Goal: Task Accomplishment & Management: Manage account settings

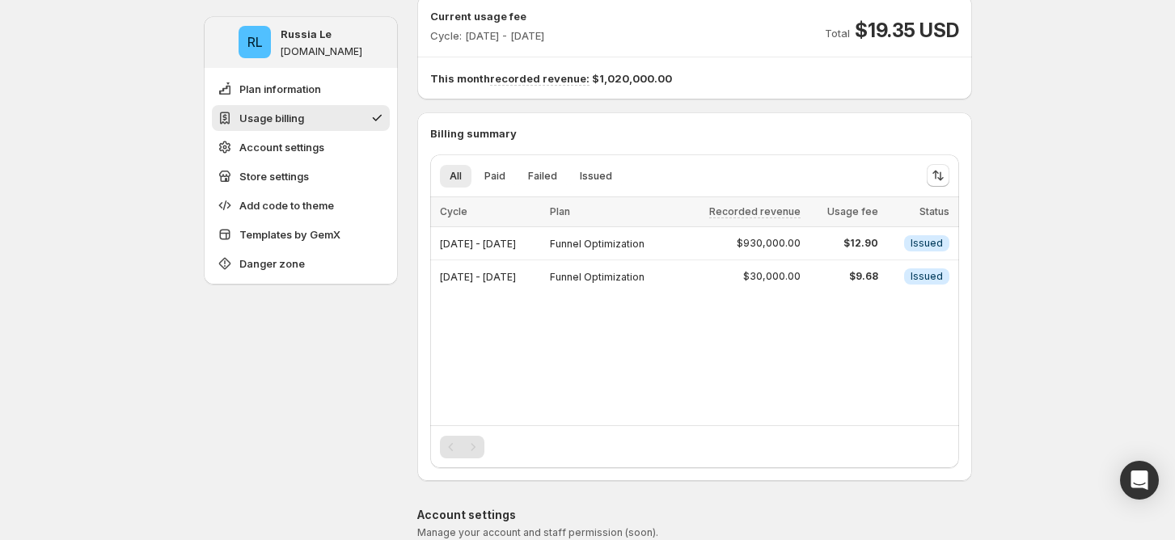
scroll to position [108, 0]
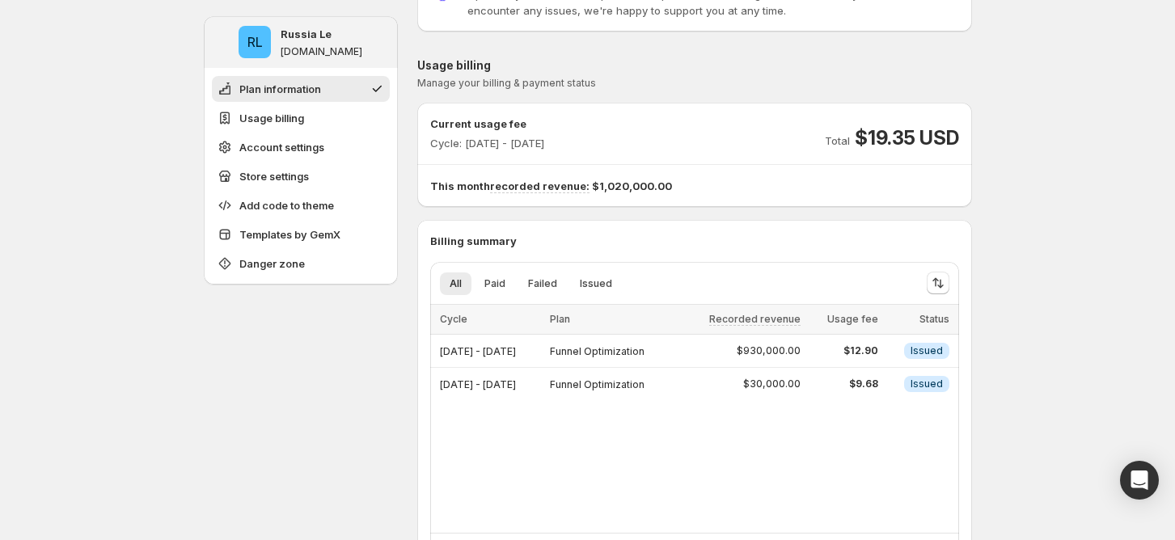
scroll to position [0, 0]
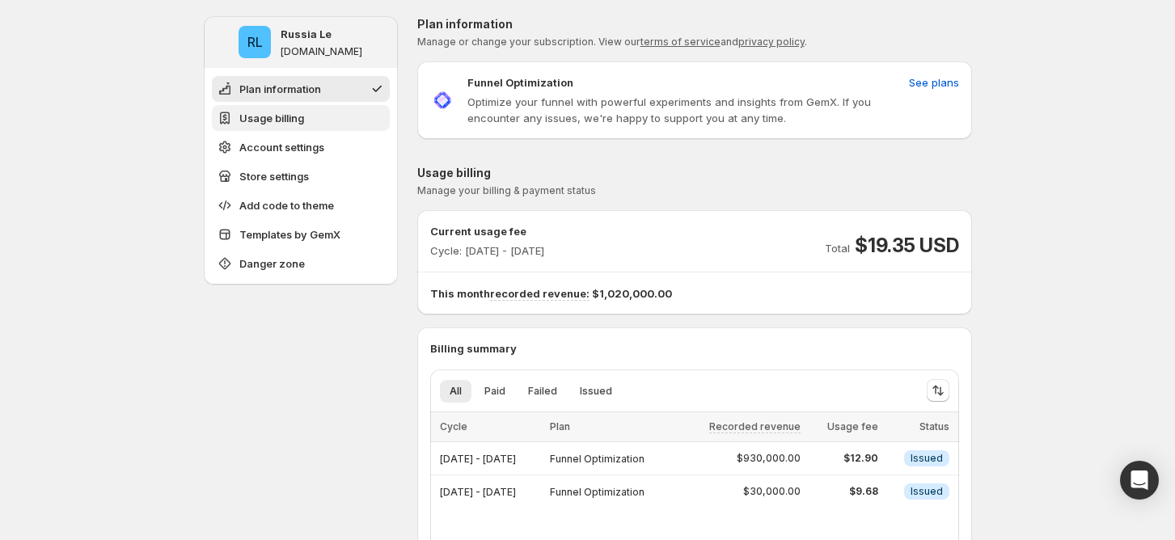
click at [317, 122] on button "Usage billing" at bounding box center [301, 118] width 178 height 26
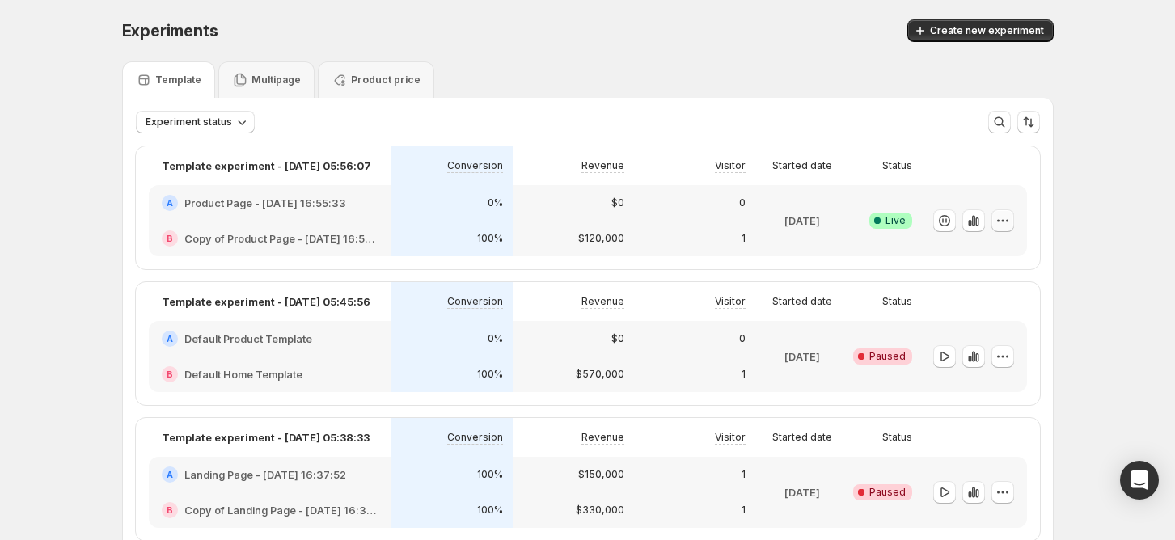
click at [1011, 219] on icon "button" at bounding box center [1003, 221] width 16 height 16
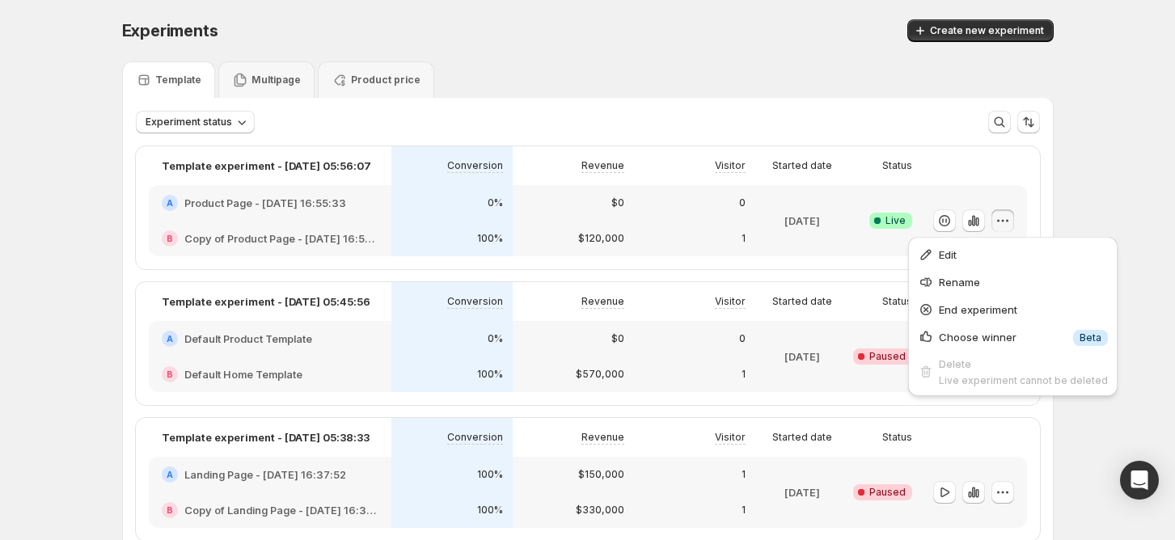
drag, startPoint x: 959, startPoint y: 249, endPoint x: 842, endPoint y: 230, distance: 118.7
click at [958, 249] on span "Edit" at bounding box center [1023, 255] width 169 height 16
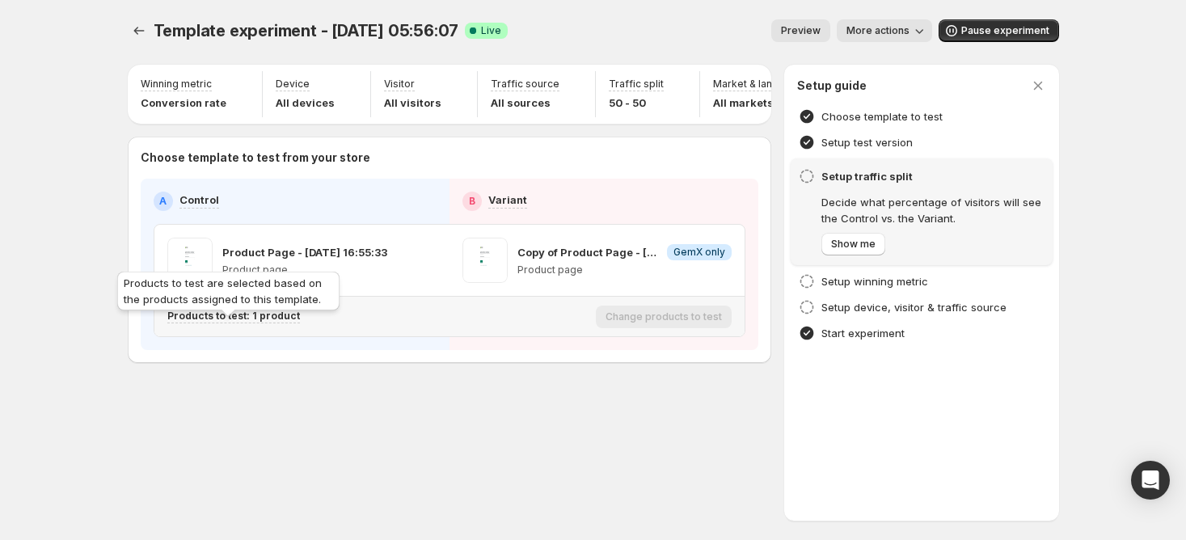
click at [256, 320] on p "Products to test: 1 product" at bounding box center [233, 316] width 133 height 13
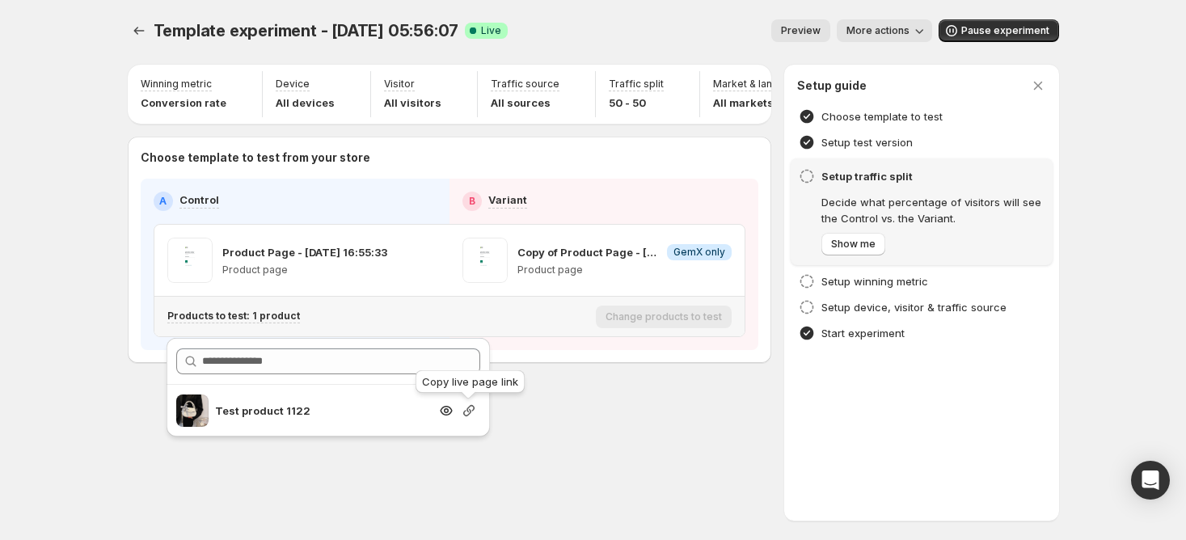
click at [467, 411] on icon "button" at bounding box center [468, 410] width 11 height 11
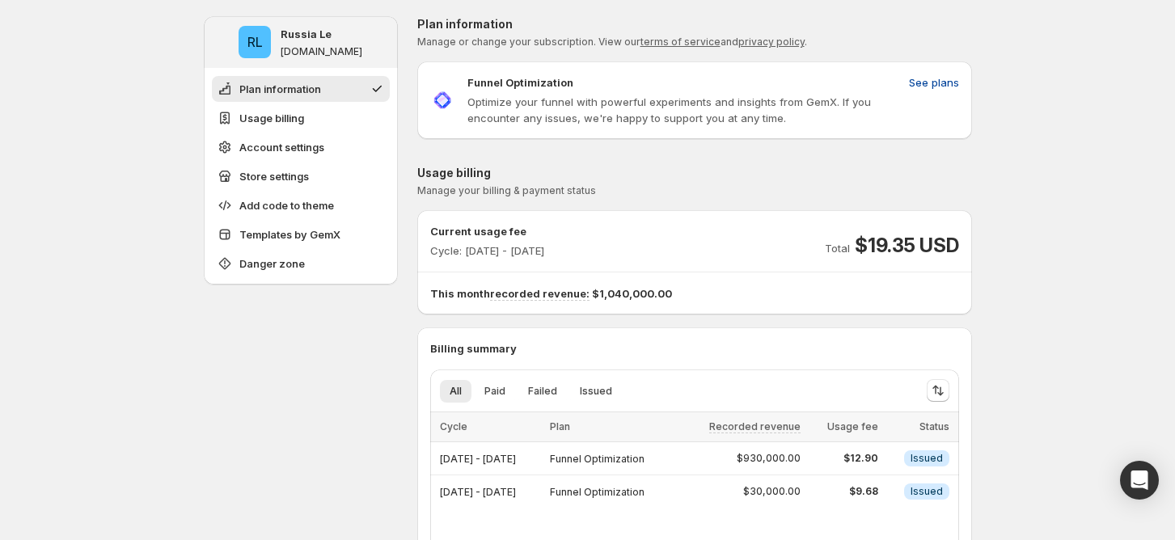
click at [950, 89] on span "See plans" at bounding box center [934, 82] width 50 height 16
